Goal: Task Accomplishment & Management: Use online tool/utility

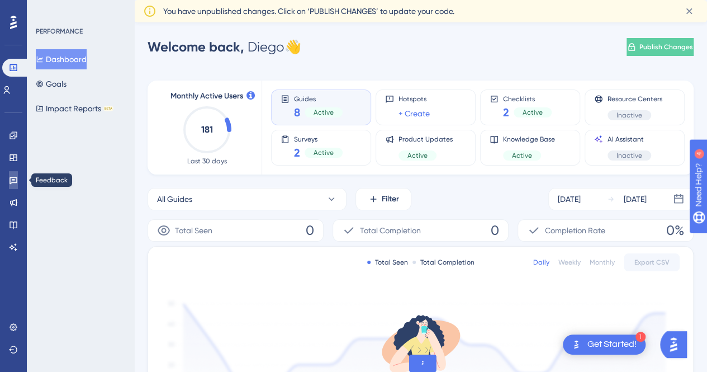
click at [10, 182] on icon at bounding box center [13, 180] width 8 height 7
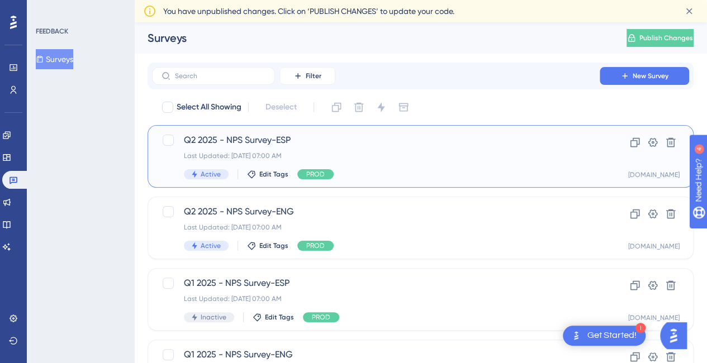
click at [312, 149] on div "Q2 2025 - NPS Survey-ESP Last Updated: [DATE] 07:00 AM Active Edit Tags PROD" at bounding box center [376, 157] width 384 height 46
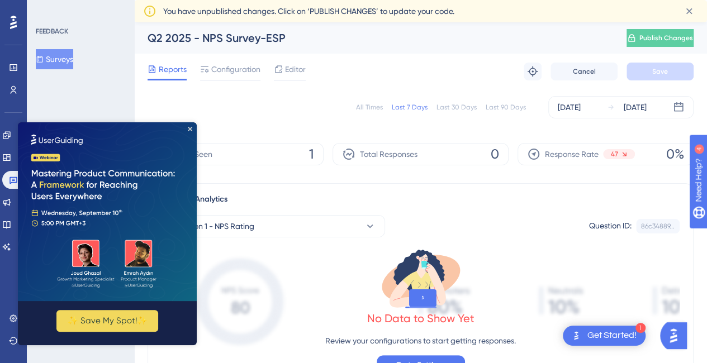
click at [194, 129] on img at bounding box center [107, 211] width 179 height 179
click at [501, 107] on div "Last 90 Days" at bounding box center [506, 107] width 40 height 9
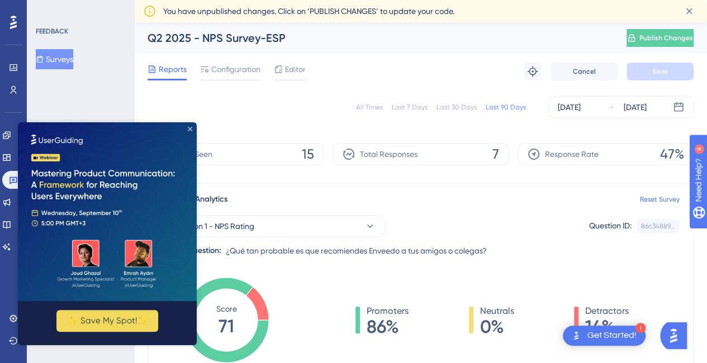
click at [189, 128] on icon "Close Preview" at bounding box center [190, 129] width 4 height 4
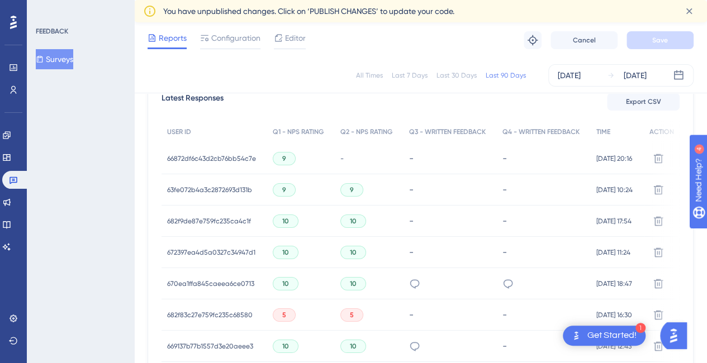
scroll to position [332, 0]
click at [180, 131] on span "USER ID" at bounding box center [179, 131] width 24 height 9
click at [212, 155] on span "66872df6c43d2cb76bb54c7e" at bounding box center [211, 158] width 89 height 9
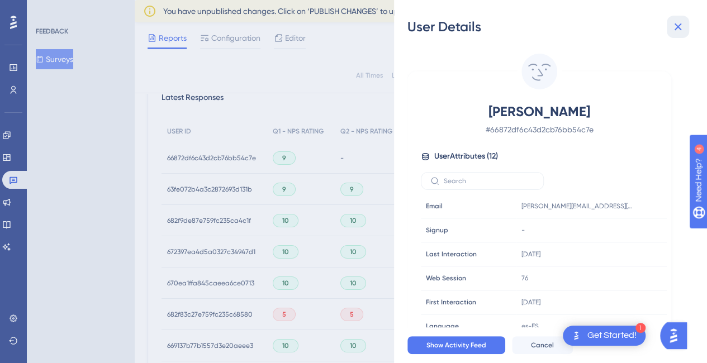
click at [676, 30] on icon at bounding box center [677, 26] width 13 height 13
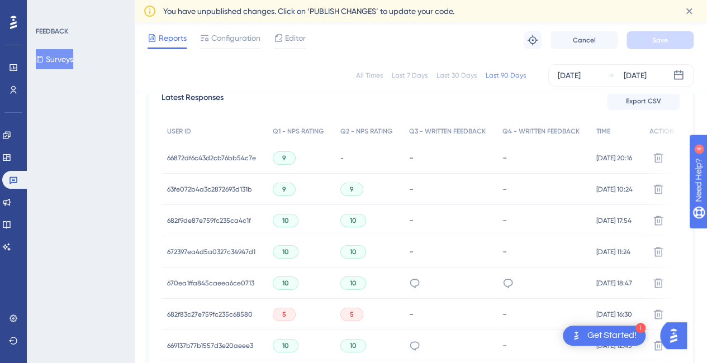
click at [222, 188] on span "63fe072b4a3c2872693d131b" at bounding box center [209, 189] width 85 height 9
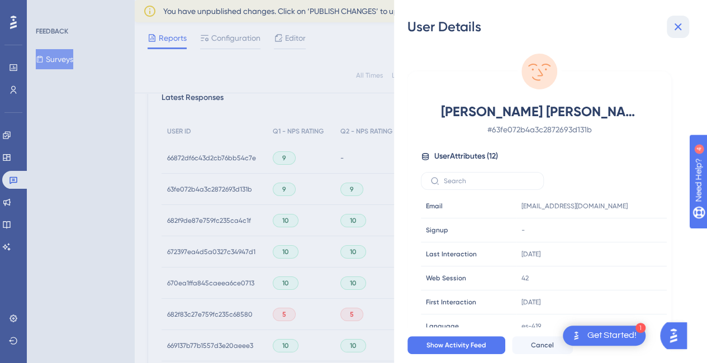
click at [678, 26] on icon at bounding box center [677, 26] width 7 height 7
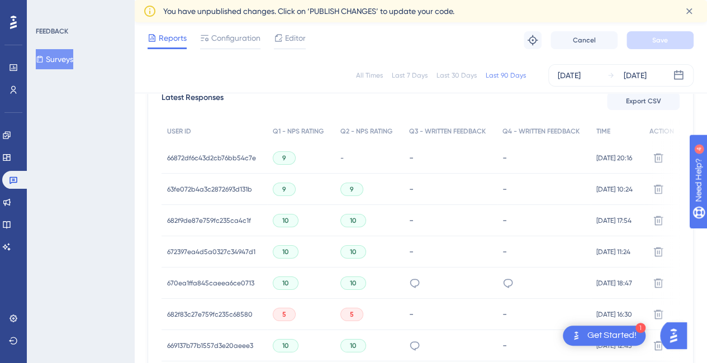
click at [221, 218] on span "682f9de87e759fc235ca4c1f" at bounding box center [209, 220] width 84 height 9
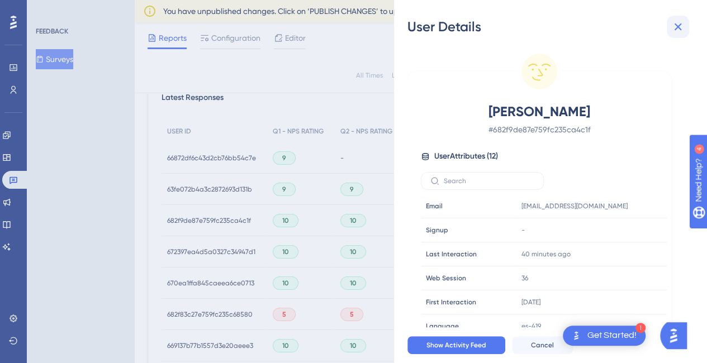
click at [675, 26] on icon at bounding box center [677, 26] width 13 height 13
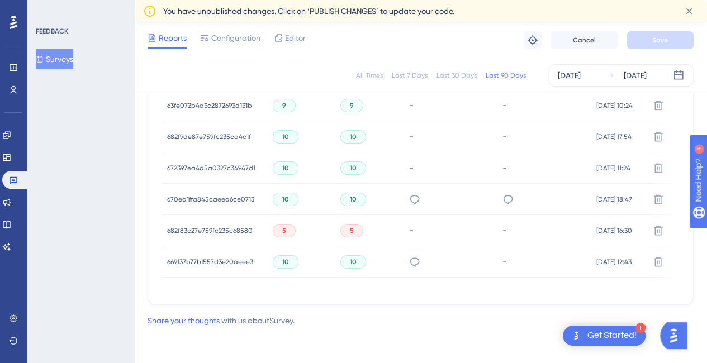
scroll to position [419, 0]
click at [220, 165] on span "672397ea4d5a0327c34947d1" at bounding box center [211, 168] width 88 height 9
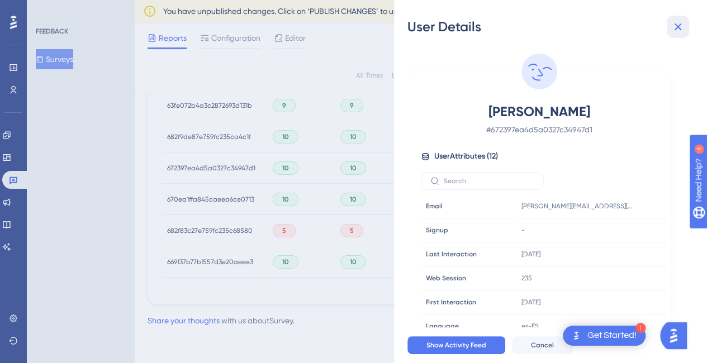
click at [674, 28] on icon at bounding box center [677, 26] width 13 height 13
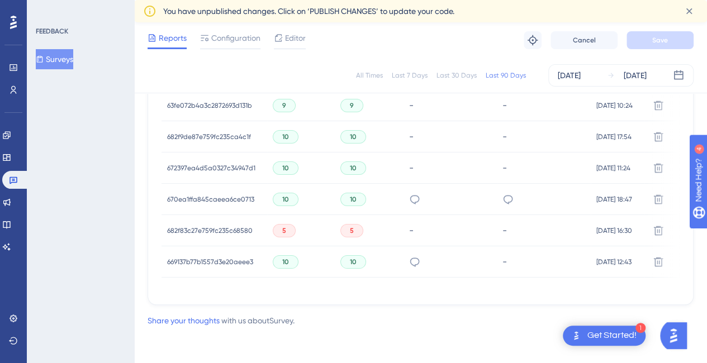
click at [221, 186] on div "670ea1ffa845caeea6ce0713 670ea1ffa845caeea6ce0713" at bounding box center [210, 199] width 87 height 31
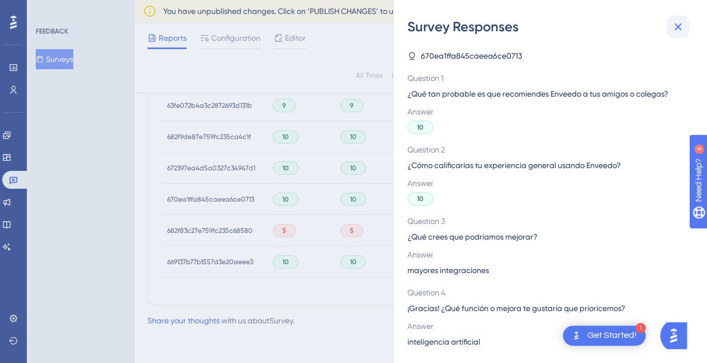
click at [676, 17] on button at bounding box center [678, 27] width 22 height 22
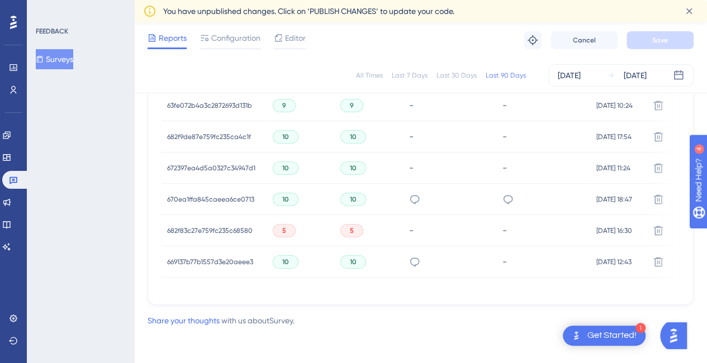
click at [221, 226] on span "682f83c27e759fc235c68580" at bounding box center [209, 230] width 85 height 9
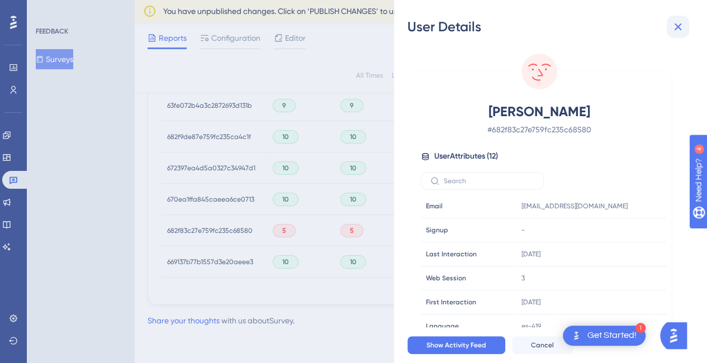
click at [671, 27] on icon at bounding box center [677, 26] width 13 height 13
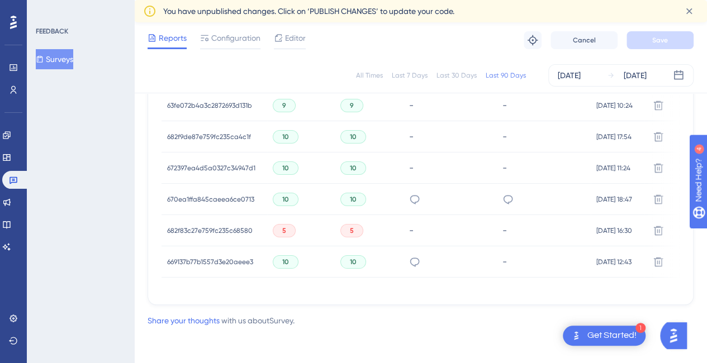
click at [187, 252] on div "669137b77b1557d3e20aeee3 669137b77b1557d3e20aeee3" at bounding box center [210, 261] width 86 height 31
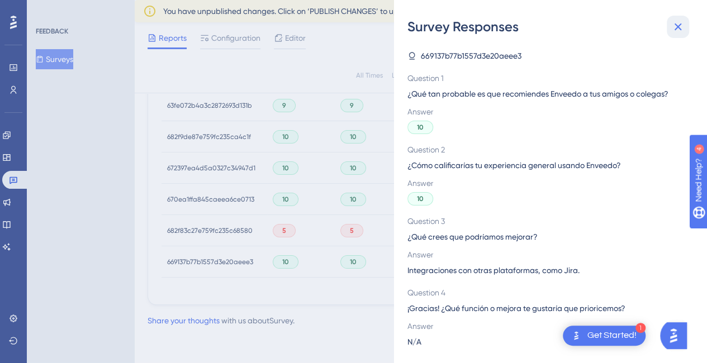
click at [681, 20] on icon at bounding box center [677, 26] width 13 height 13
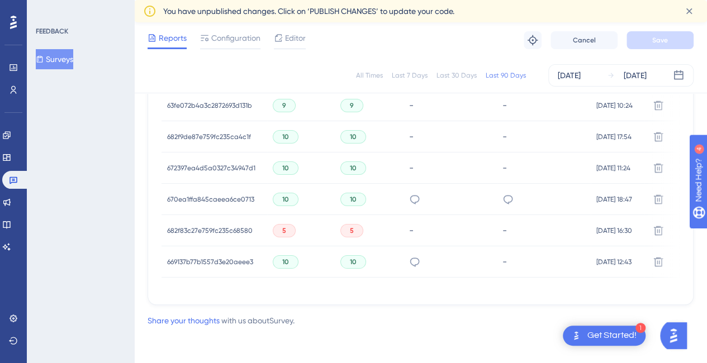
click at [203, 264] on div "669137b77b1557d3e20aeee3 669137b77b1557d3e20aeee3" at bounding box center [210, 261] width 86 height 31
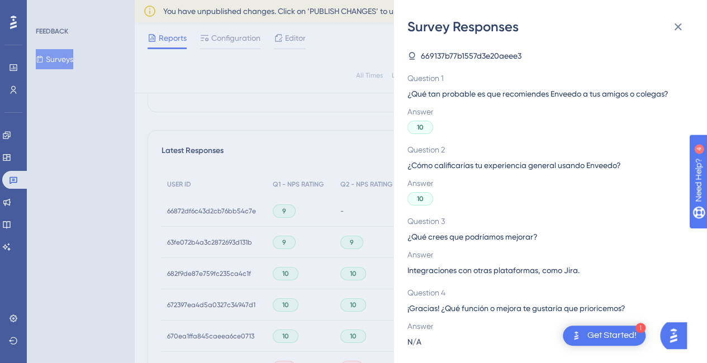
scroll to position [274, 0]
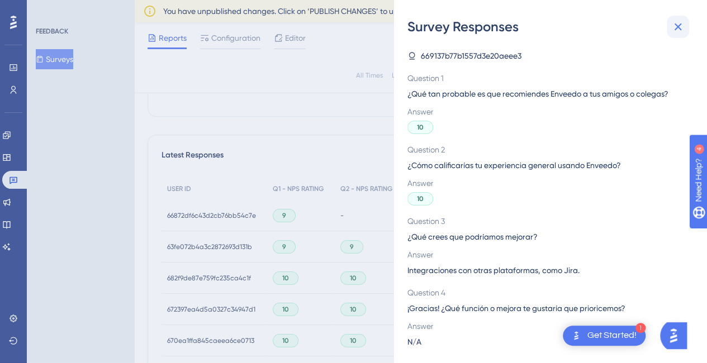
click at [675, 28] on icon at bounding box center [677, 26] width 13 height 13
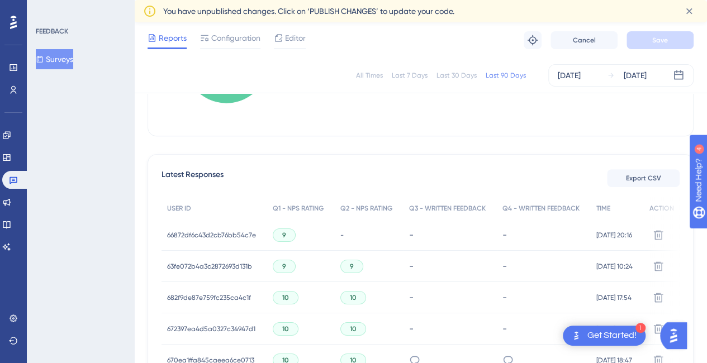
scroll to position [254, 0]
click at [14, 84] on link at bounding box center [13, 90] width 9 height 18
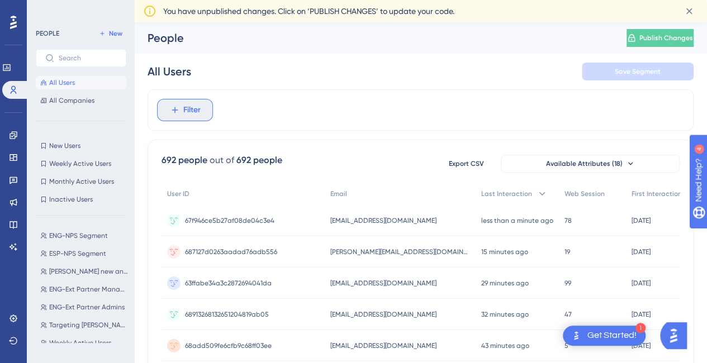
click at [177, 118] on button "Filter" at bounding box center [185, 110] width 56 height 22
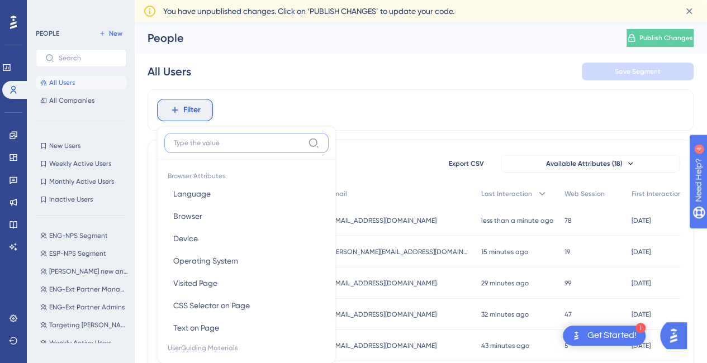
scroll to position [54, 0]
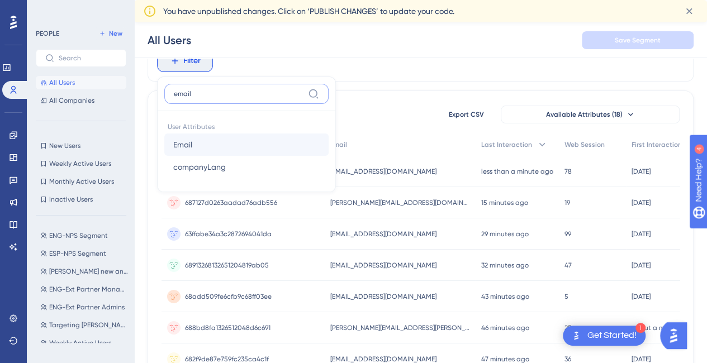
type input "email"
click at [184, 144] on span "Email" at bounding box center [182, 144] width 19 height 13
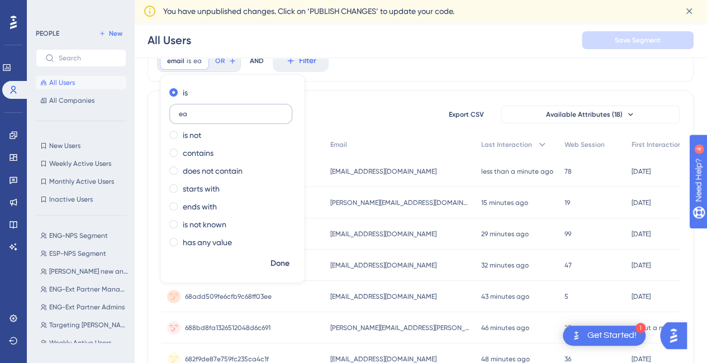
type input "e"
type input "[PERSON_NAME]"
click at [272, 266] on span "Done" at bounding box center [279, 263] width 19 height 13
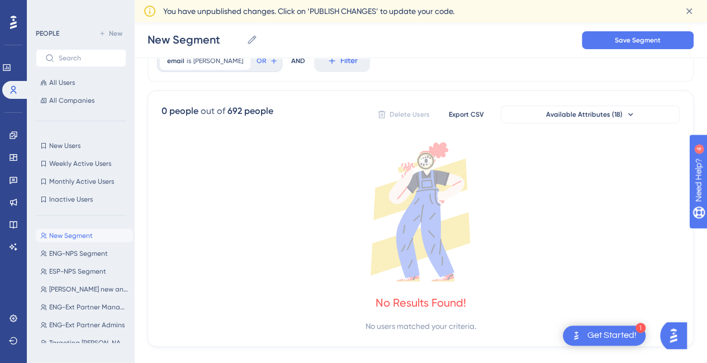
scroll to position [0, 0]
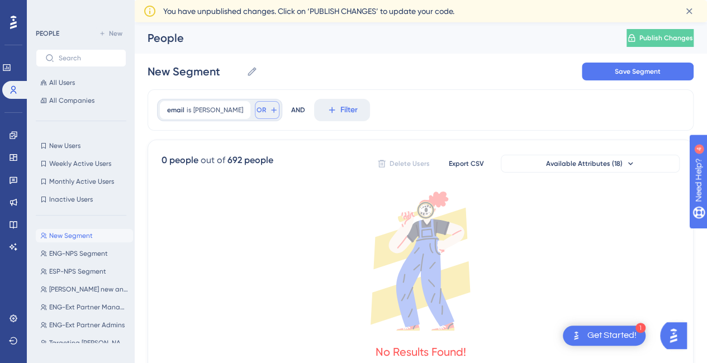
click at [256, 107] on span "OR" at bounding box center [260, 110] width 9 height 9
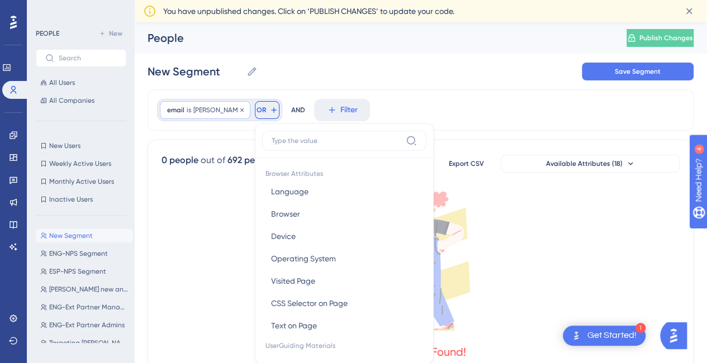
click at [197, 110] on span "[PERSON_NAME]" at bounding box center [218, 110] width 50 height 9
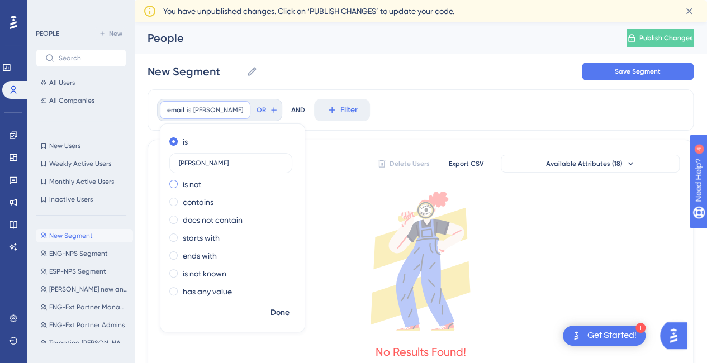
click at [211, 182] on div "is not" at bounding box center [230, 184] width 122 height 13
type input "w"
click at [198, 203] on label "contains" at bounding box center [198, 202] width 31 height 13
type input "[PERSON_NAME]"
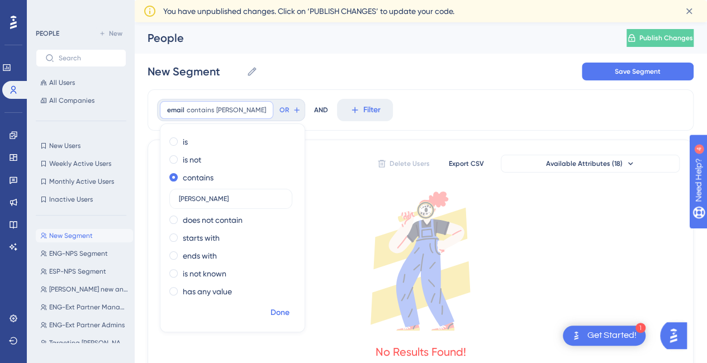
click at [278, 319] on button "Done" at bounding box center [279, 313] width 31 height 20
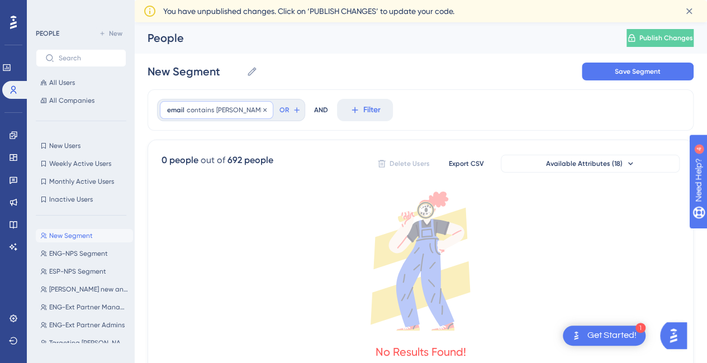
click at [225, 115] on div "email contains [PERSON_NAME]" at bounding box center [216, 110] width 113 height 18
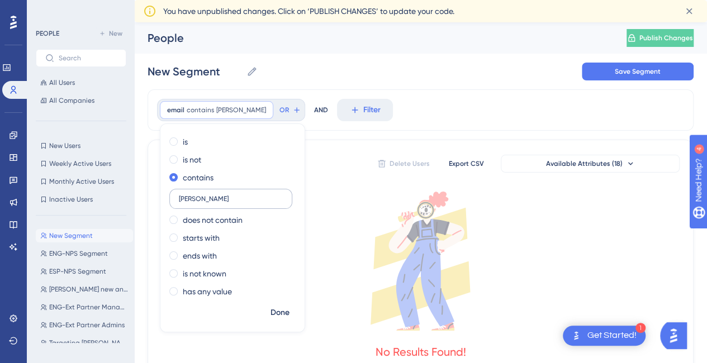
click at [206, 197] on input "[PERSON_NAME]" at bounding box center [231, 199] width 104 height 8
type input "mondino"
click at [276, 309] on span "Done" at bounding box center [279, 312] width 19 height 13
